Goal: Task Accomplishment & Management: Manage account settings

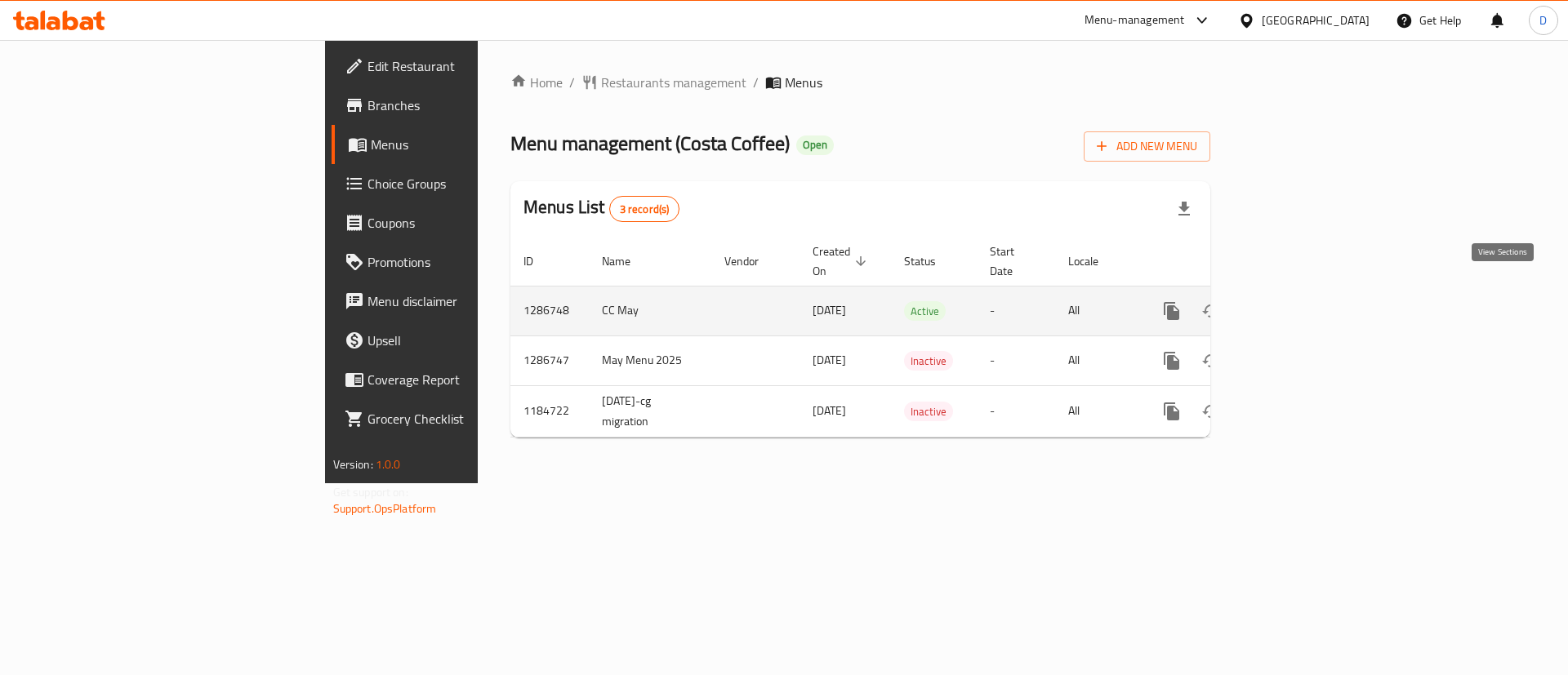
click at [1310, 302] on link "enhanced table" at bounding box center [1289, 310] width 39 height 39
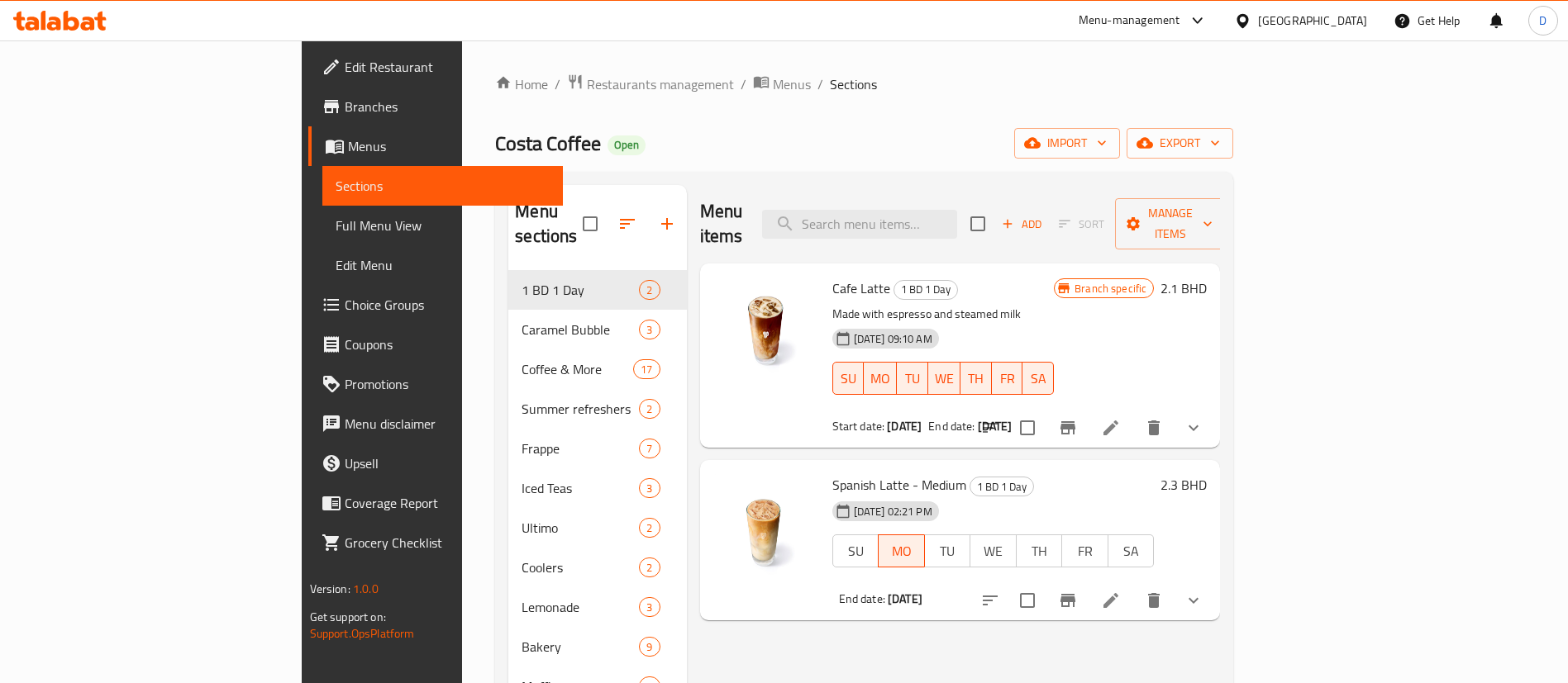
scroll to position [124, 0]
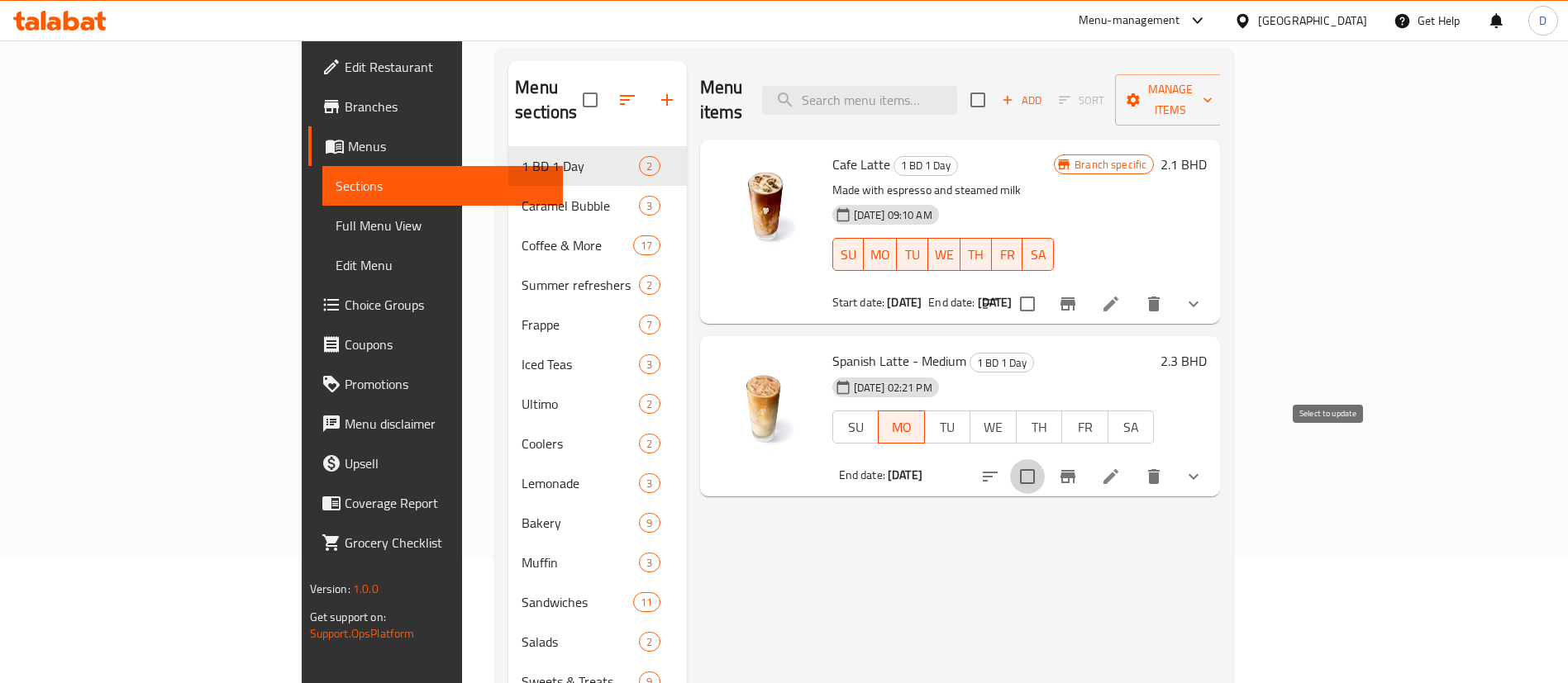
click at [1045, 459] on input "checkbox" at bounding box center [1028, 477] width 35 height 35
checkbox input "false"
click at [1208, 350] on h6 "2.3 BHD" at bounding box center [1184, 361] width 46 height 23
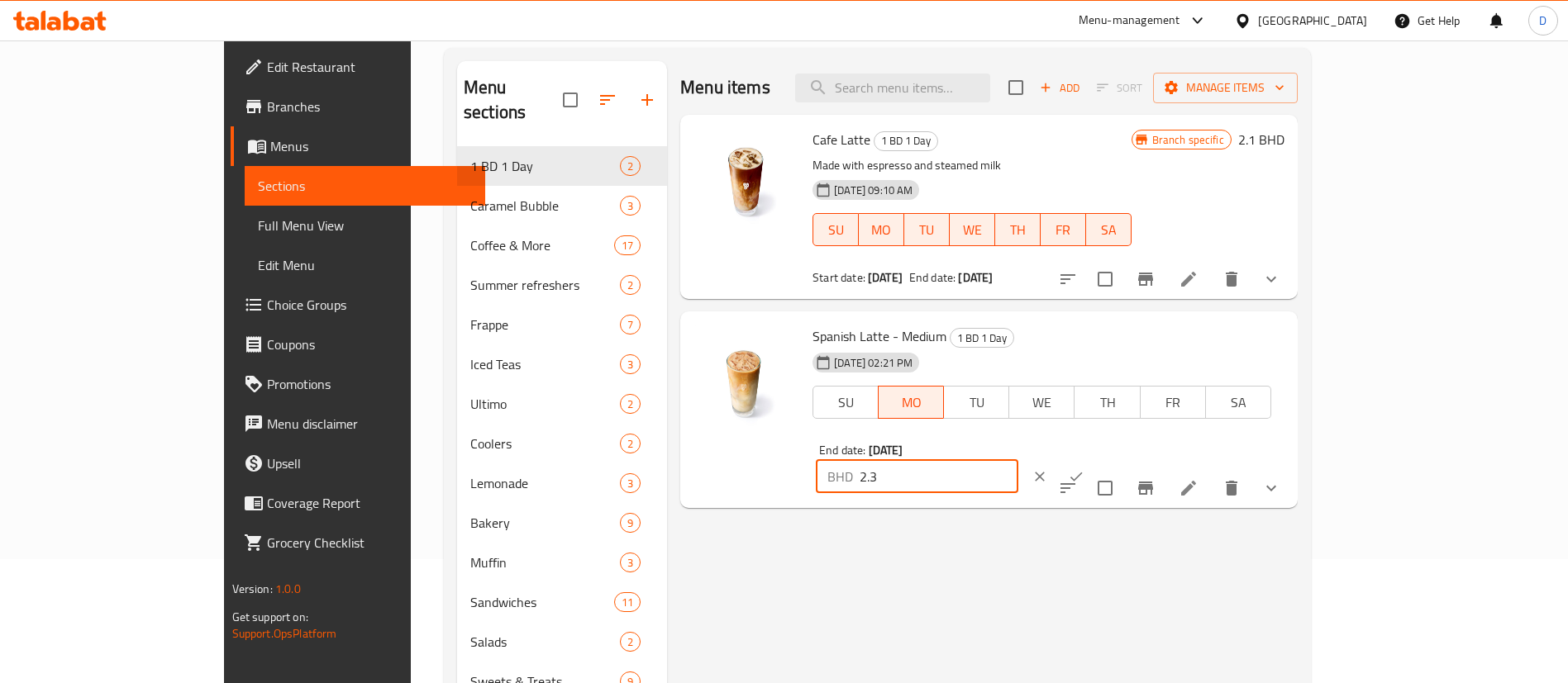
click at [1018, 460] on input "2.3" at bounding box center [939, 477] width 158 height 33
type input "2"
click at [1085, 469] on icon "ok" at bounding box center [1076, 477] width 17 height 17
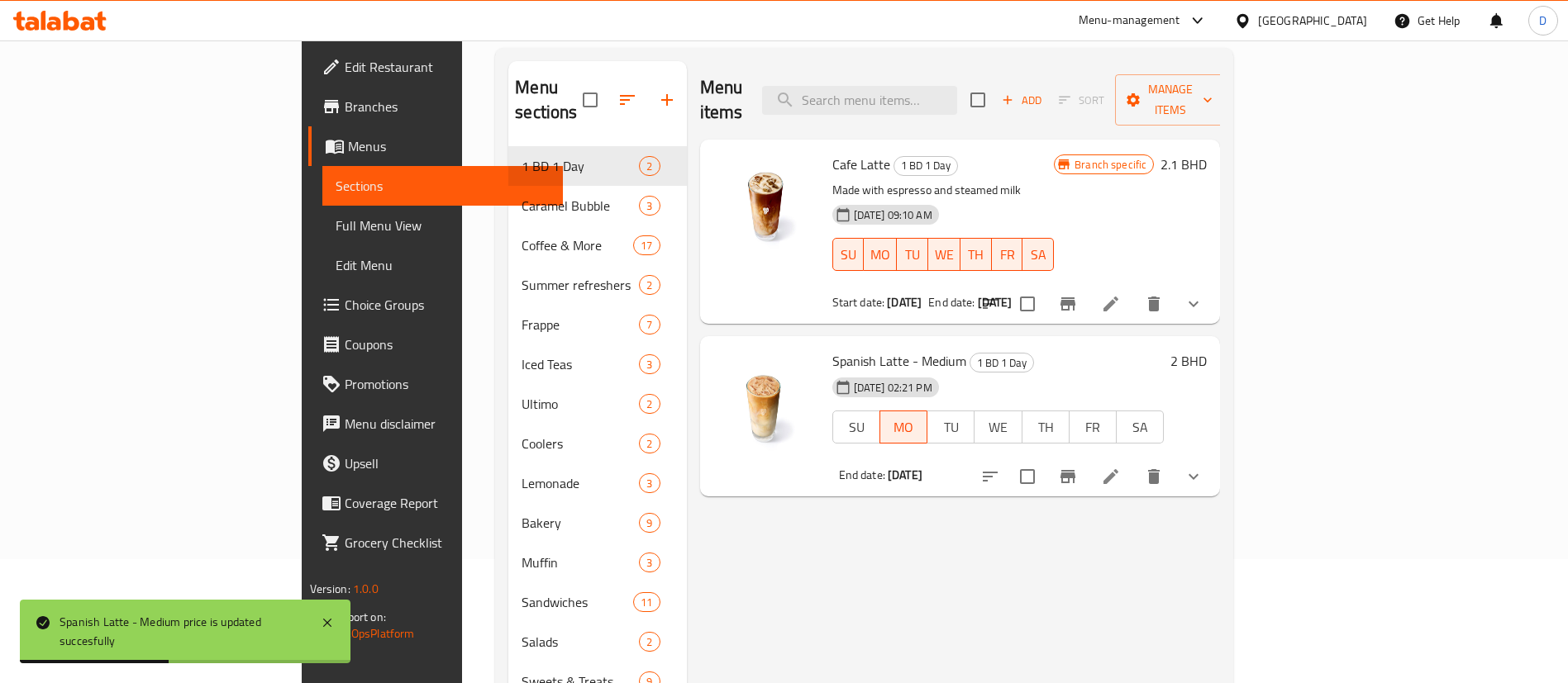
click at [1204, 467] on icon "show more" at bounding box center [1194, 477] width 20 height 20
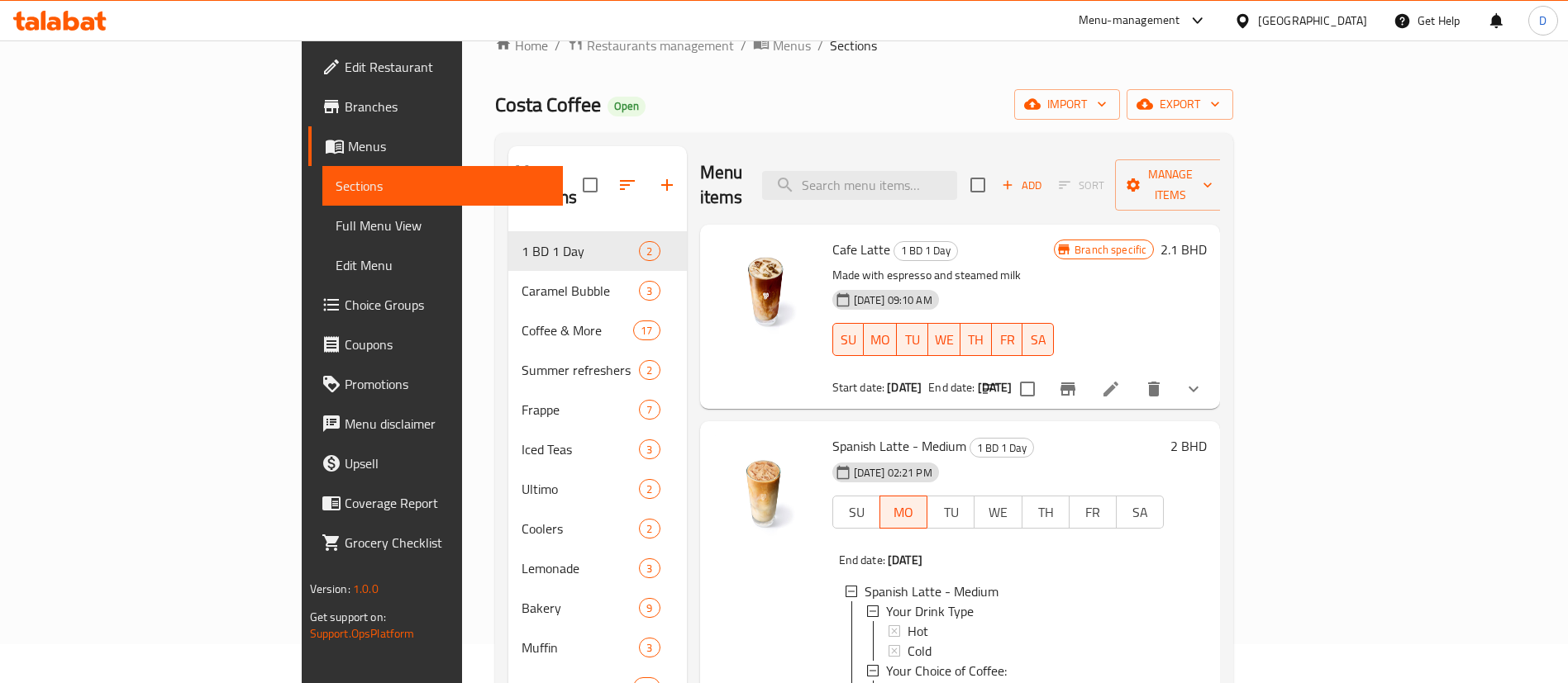
scroll to position [0, 0]
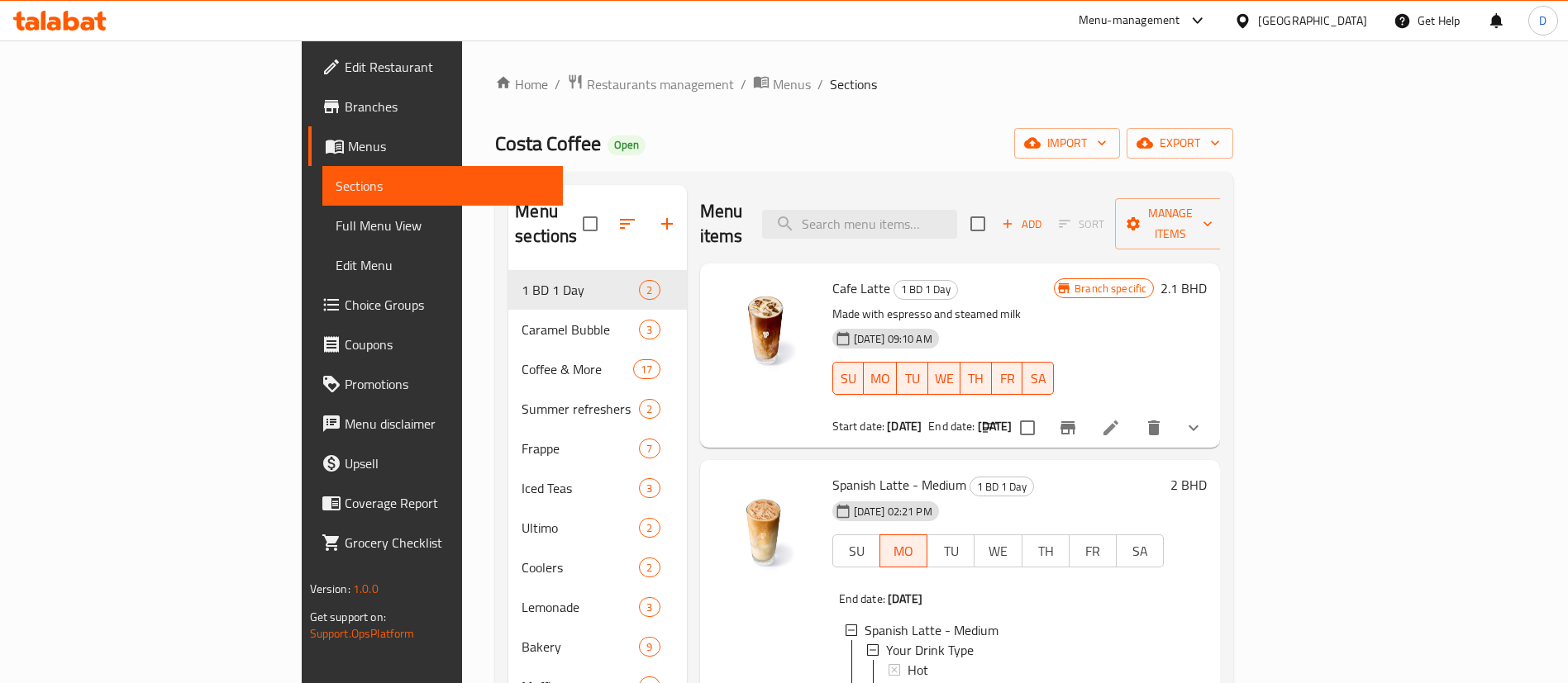
click at [345, 115] on span "Branches" at bounding box center [447, 107] width 206 height 20
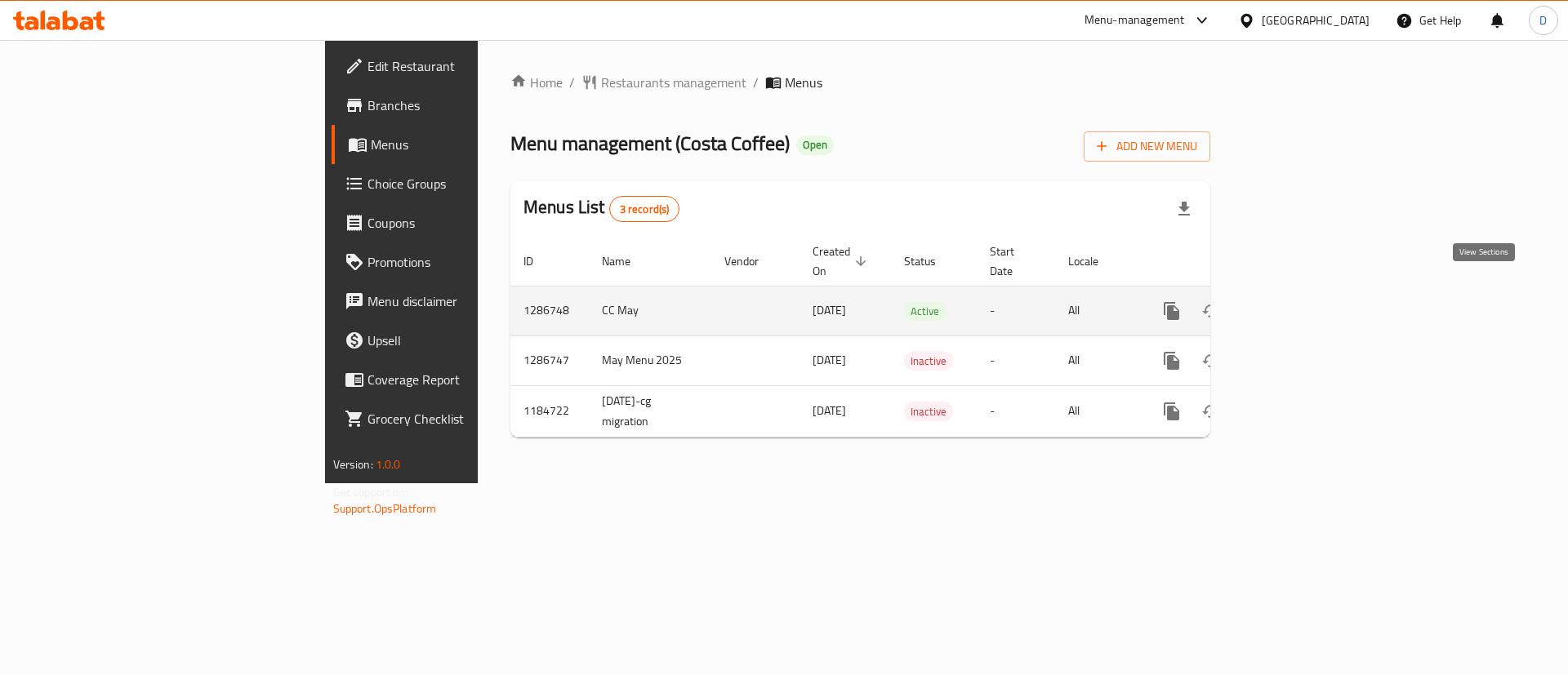
click at [1299, 302] on icon "enhanced table" at bounding box center [1290, 311] width 20 height 20
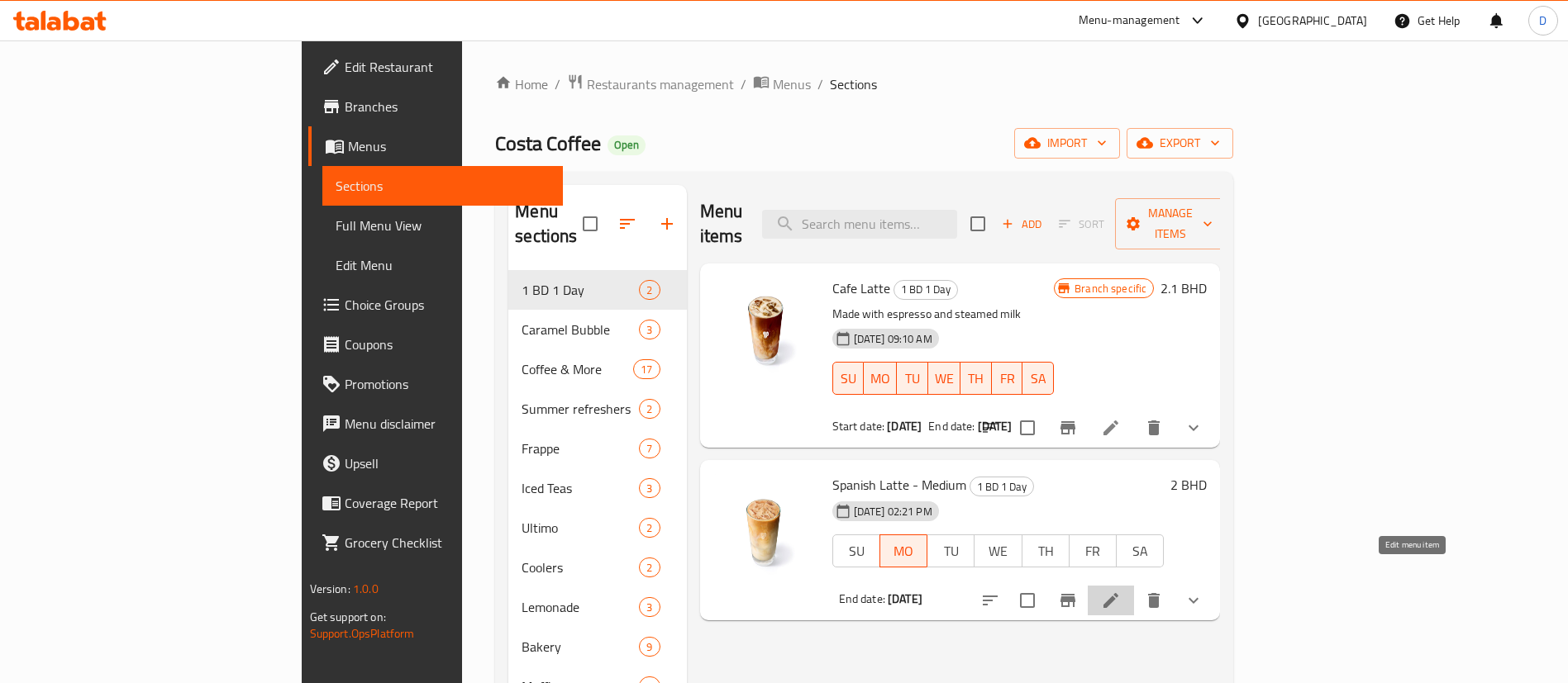
click at [1121, 591] on icon at bounding box center [1111, 601] width 20 height 20
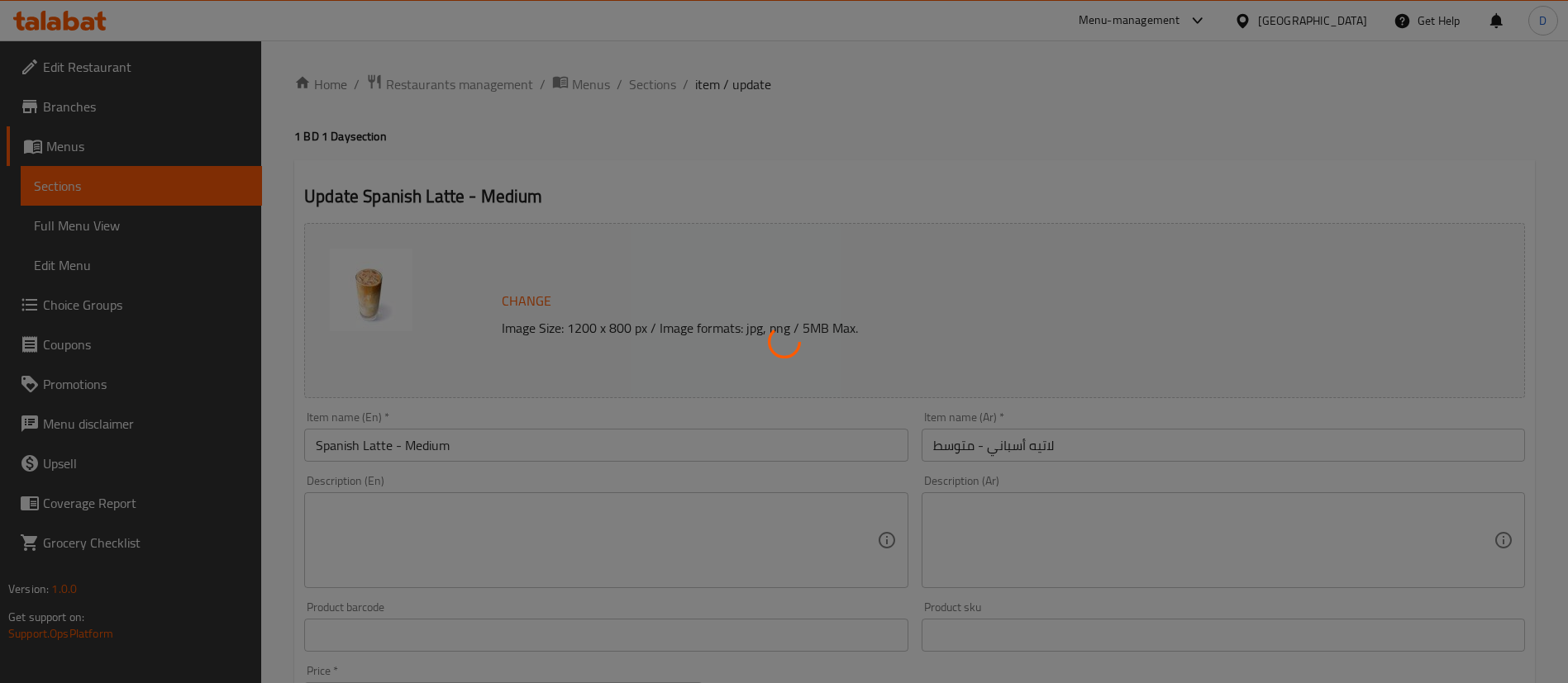
click at [1052, 130] on div at bounding box center [784, 341] width 1568 height 683
click at [1051, 129] on div at bounding box center [784, 341] width 1568 height 683
type input "Your Drink Type"
type input "1"
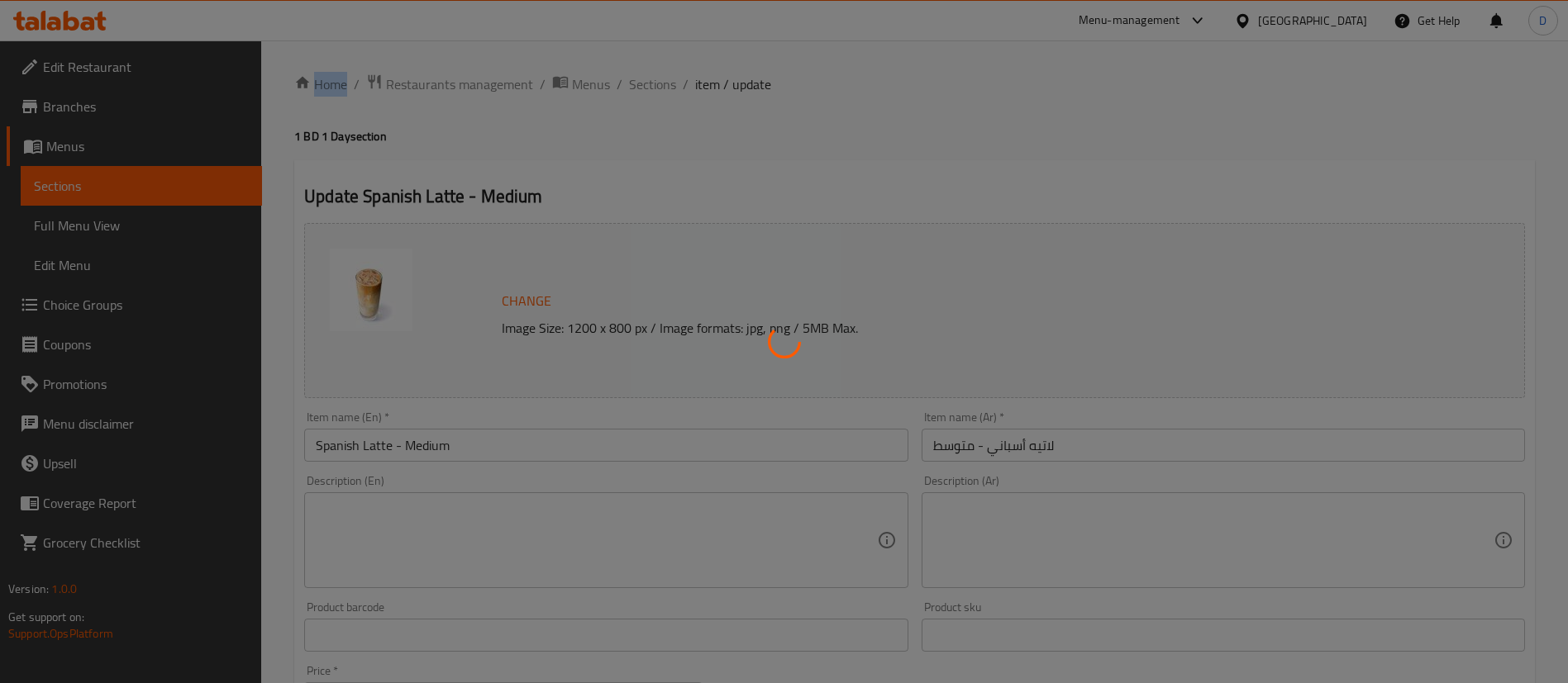
type input "اختيارك من القهوة"
type input "1"
type input "إختيارك من الحليب:"
type input "1"
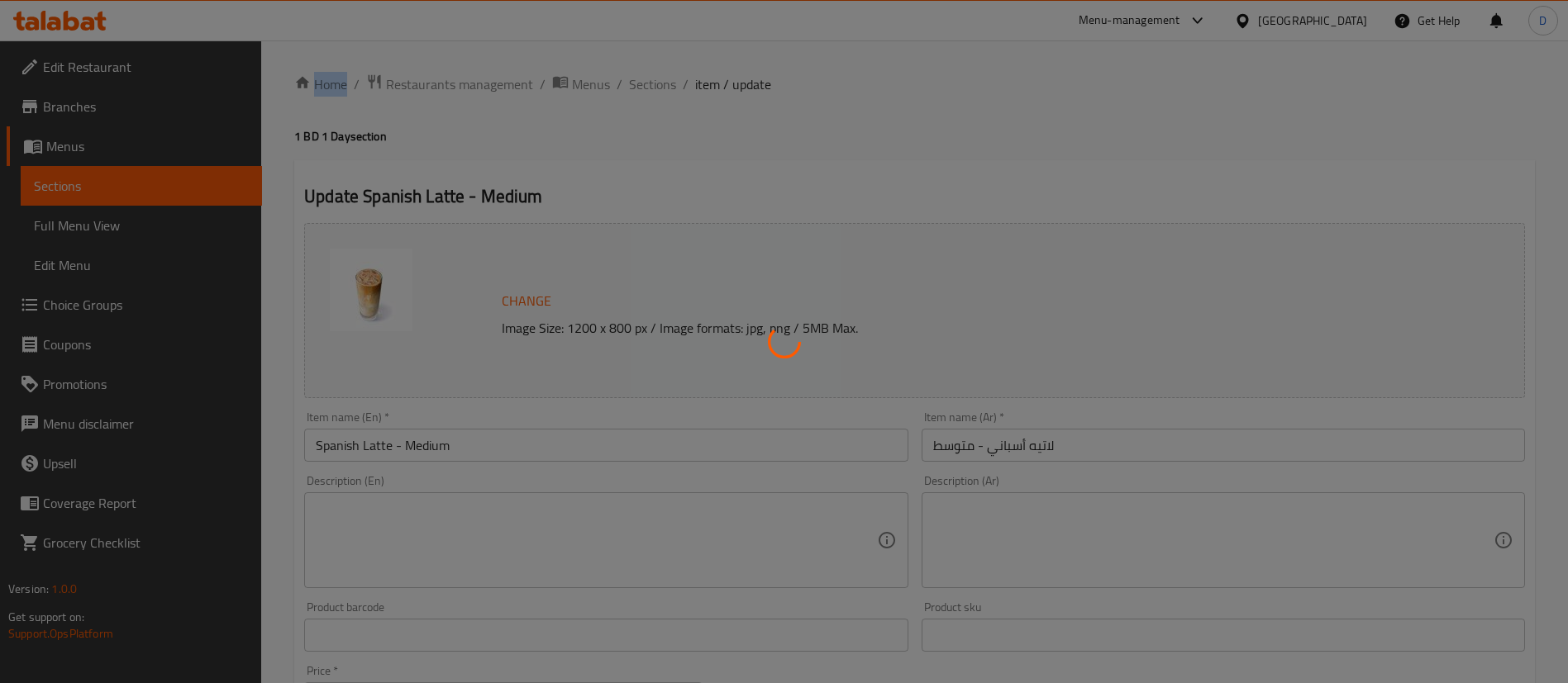
type input "1"
type input "Add On:"
type input "0"
type input "9"
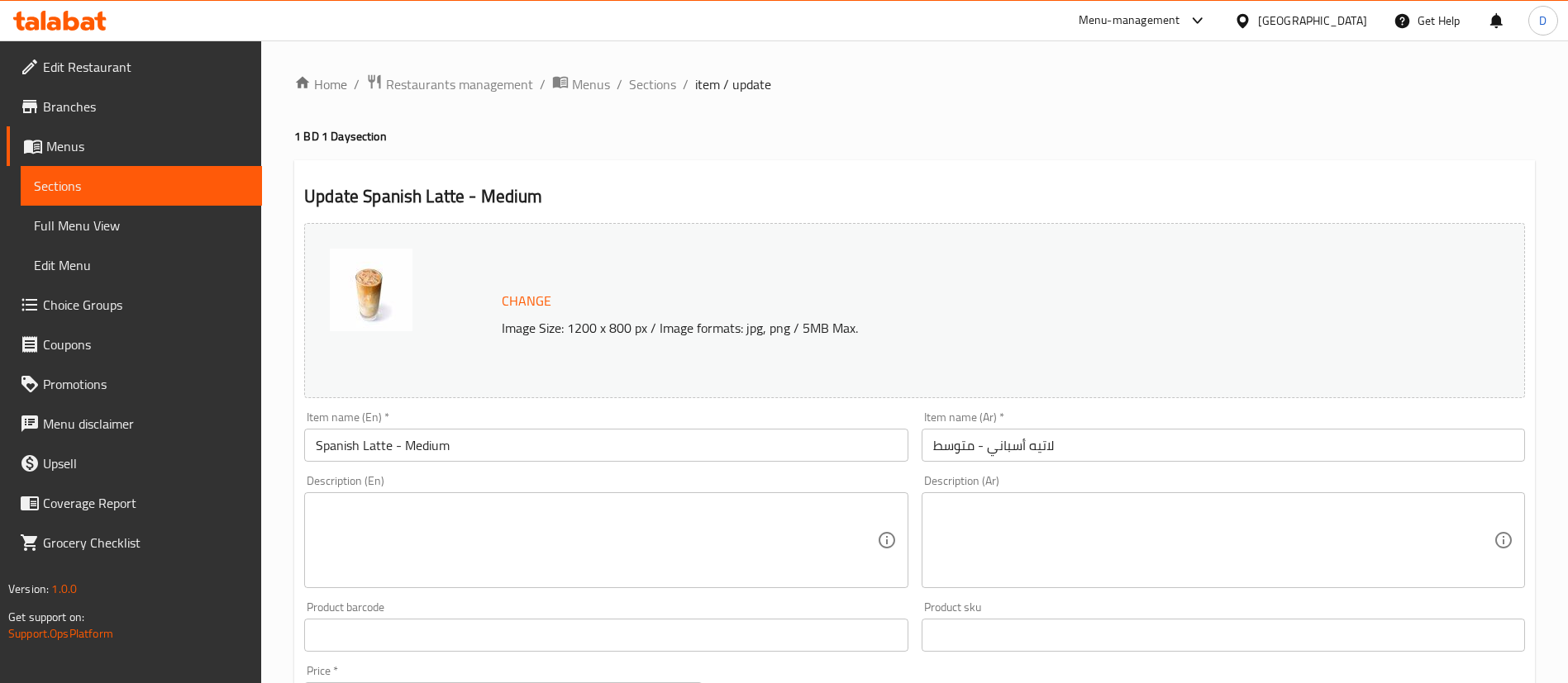
drag, startPoint x: 724, startPoint y: 152, endPoint x: 712, endPoint y: 145, distance: 13.9
click at [645, 84] on span "Sections" at bounding box center [653, 84] width 47 height 20
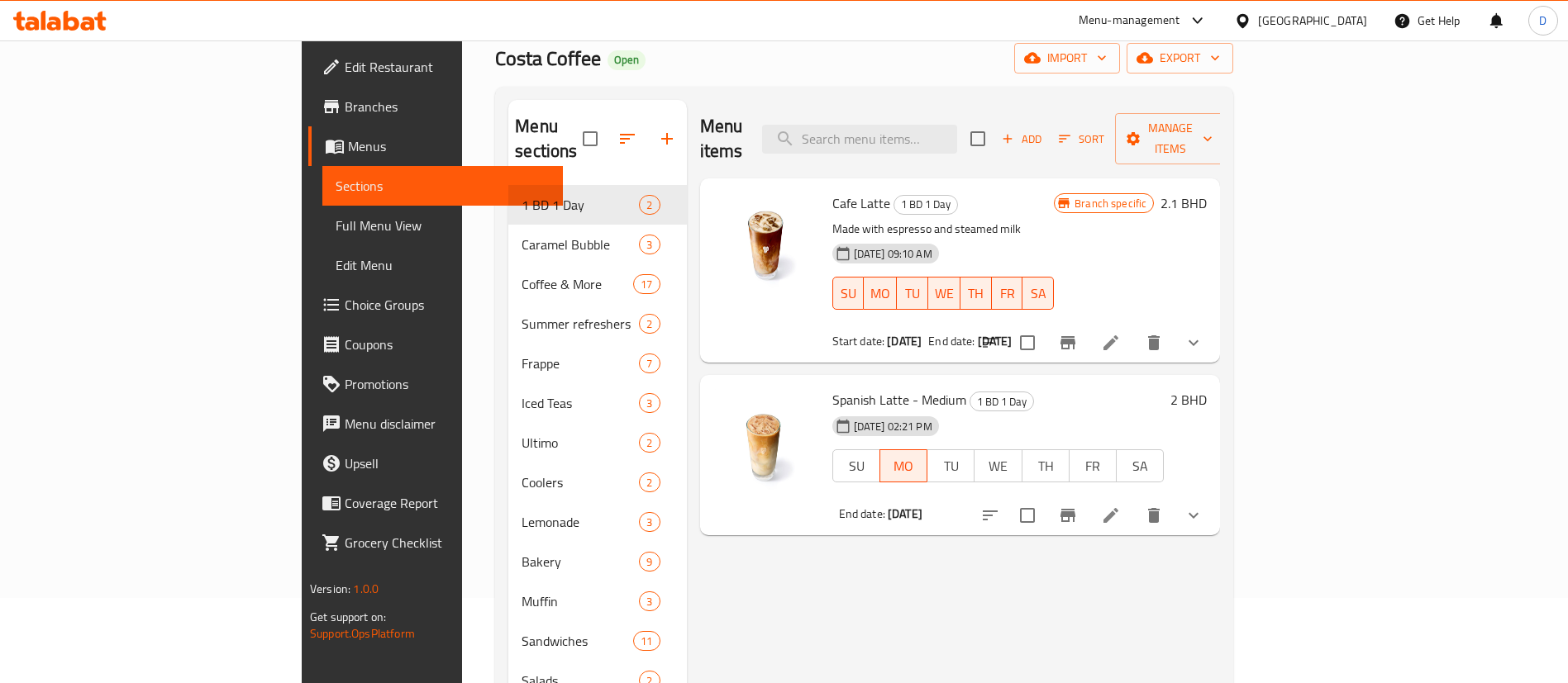
scroll to position [124, 0]
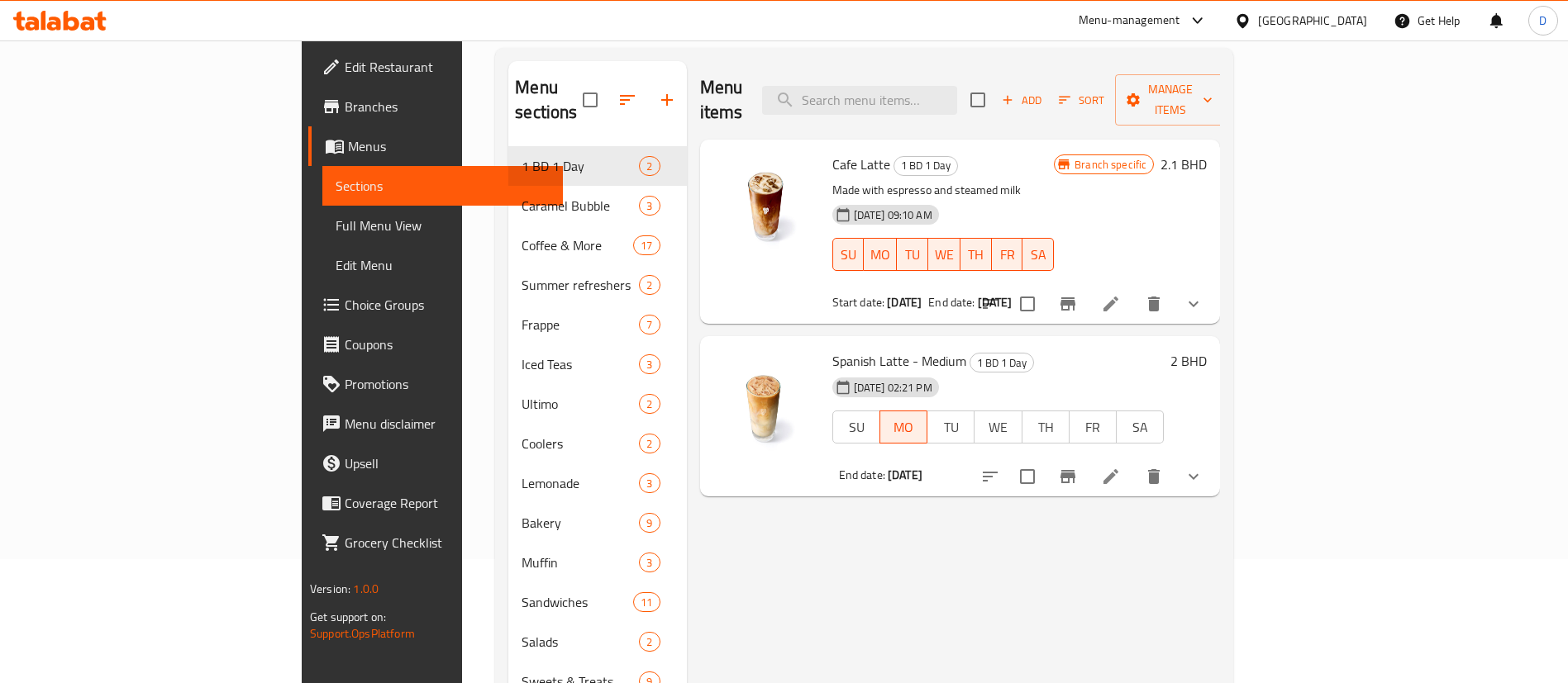
click at [1208, 350] on h6 "2 BHD" at bounding box center [1189, 361] width 37 height 23
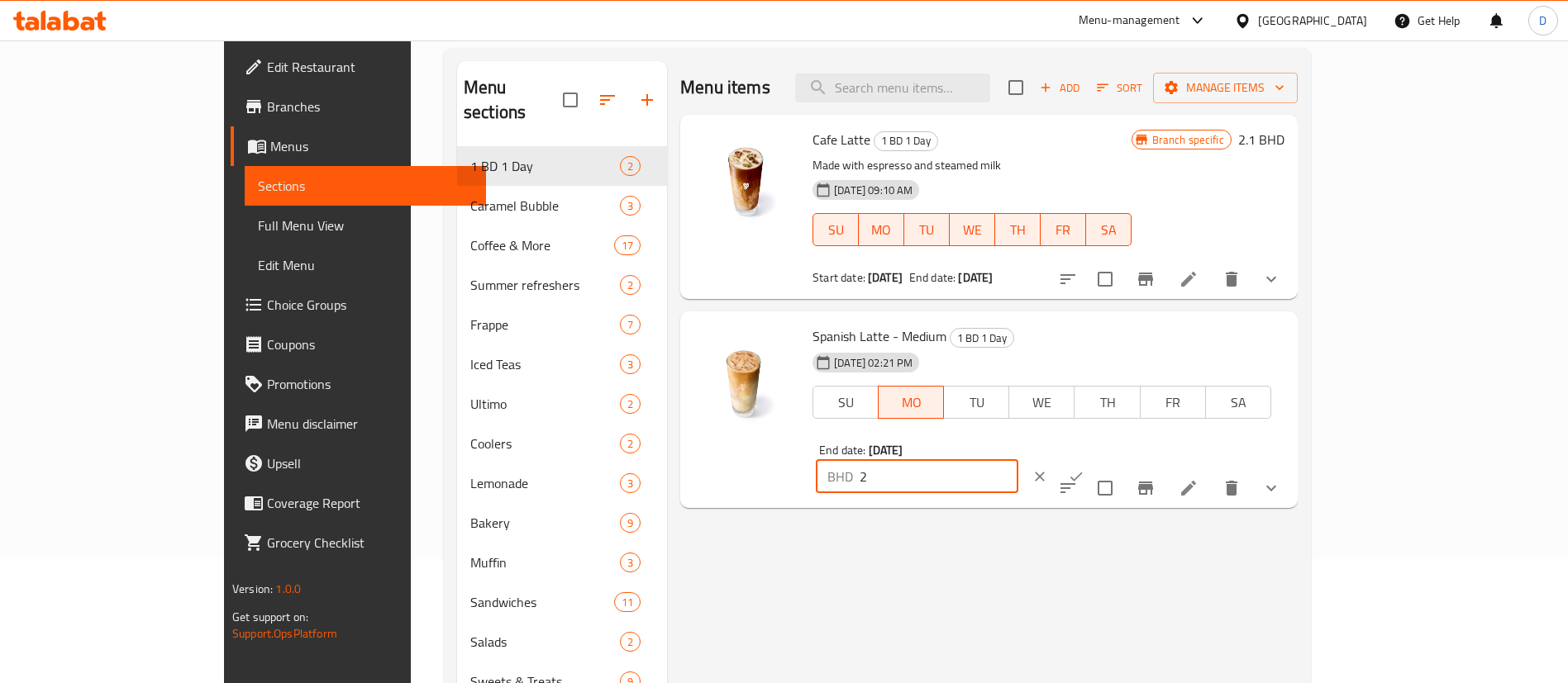
drag, startPoint x: 1301, startPoint y: 342, endPoint x: 1234, endPoint y: 345, distance: 67.1
click at [1234, 345] on div "Spanish Latte - Medium 1 BD 1 Day [DATE] 02:21 PM SU MO TU WE TH FR SA End date…" at bounding box center [1048, 410] width 486 height 184
type input "2.3"
click at [1095, 458] on div at bounding box center [1058, 477] width 73 height 37
click at [1095, 458] on button "ok" at bounding box center [1076, 477] width 37 height 37
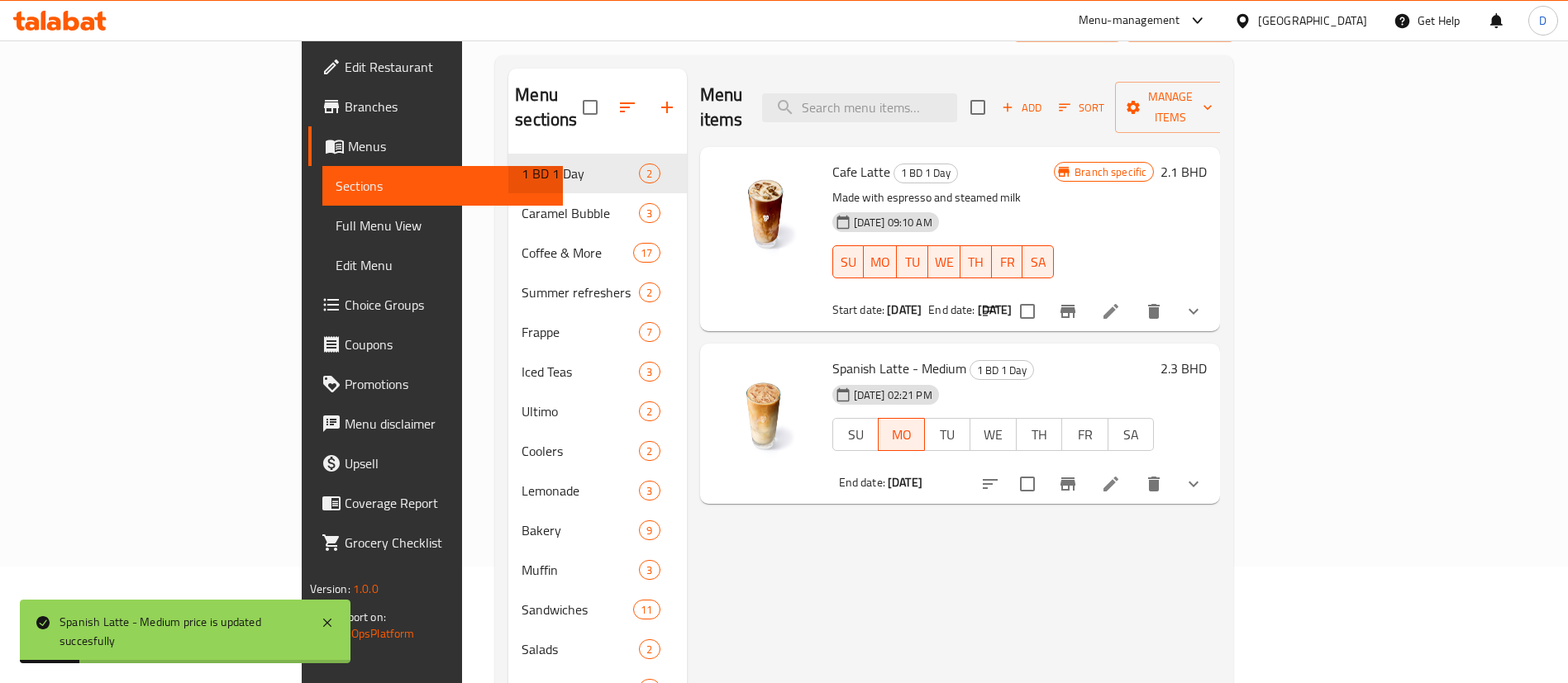
scroll to position [0, 0]
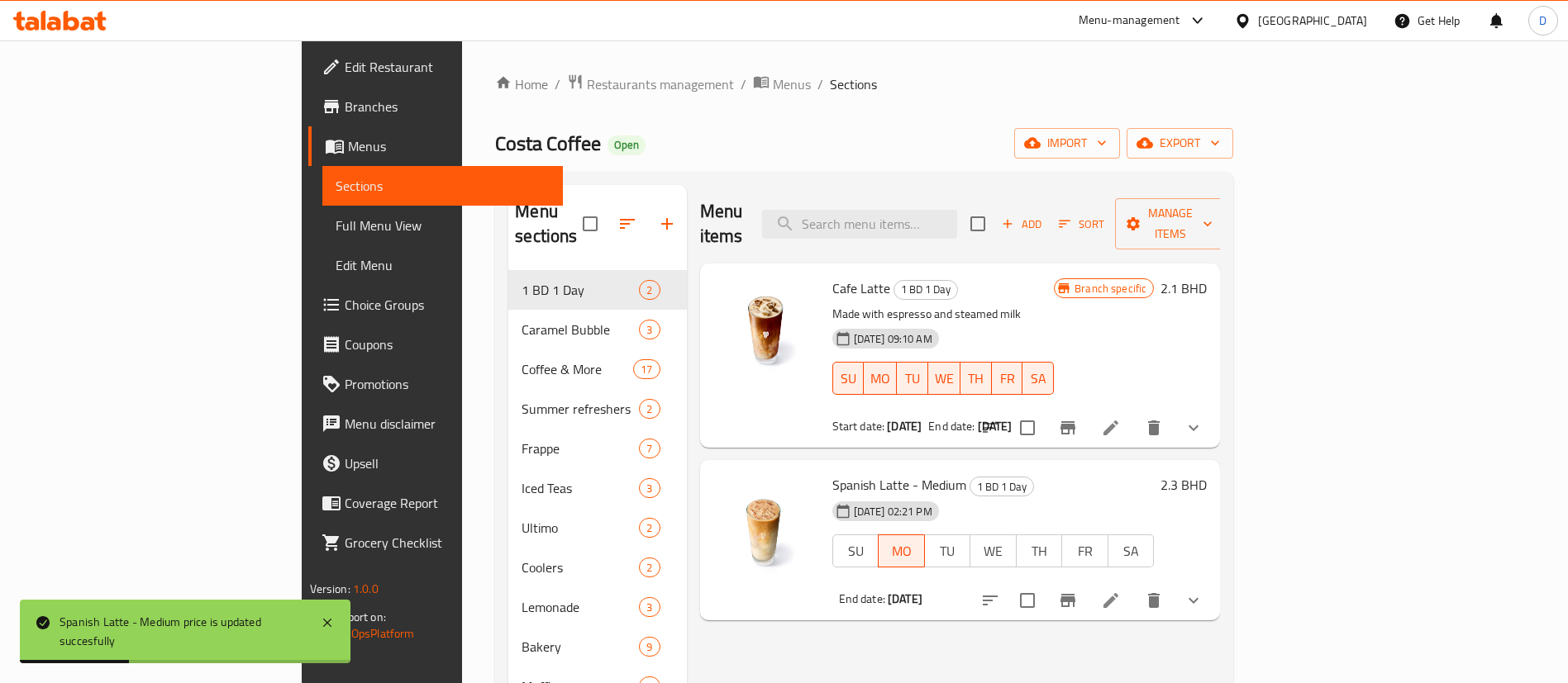
click at [830, 128] on div "Costa Coffee Open import export" at bounding box center [864, 143] width 738 height 31
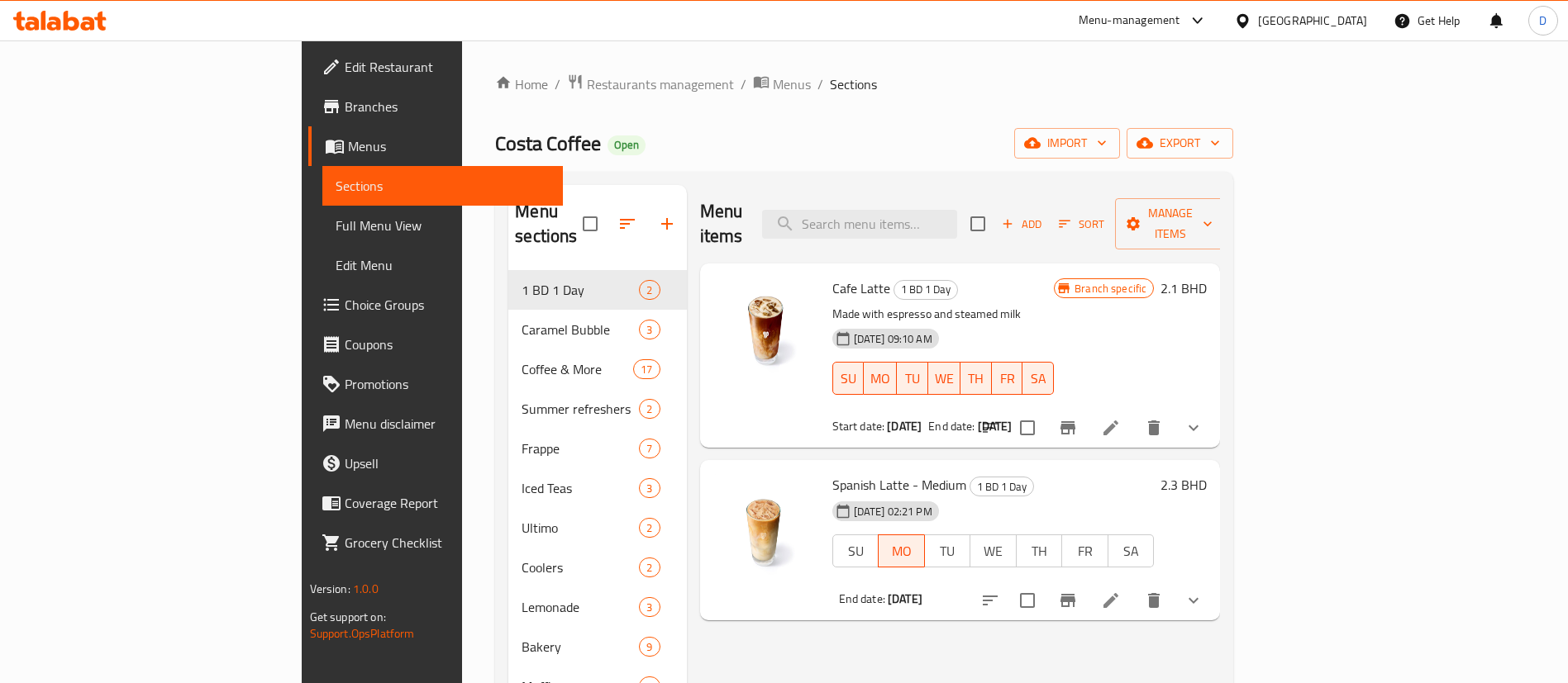
click at [830, 128] on div "Costa Coffee Open import export" at bounding box center [864, 143] width 738 height 31
